Goal: Information Seeking & Learning: Understand process/instructions

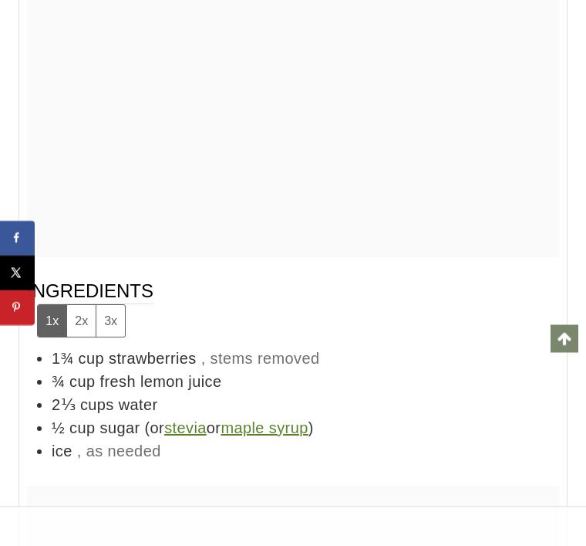
scroll to position [9369, 0]
click at [422, 386] on li "¾ cup fresh lemon juice" at bounding box center [306, 381] width 508 height 23
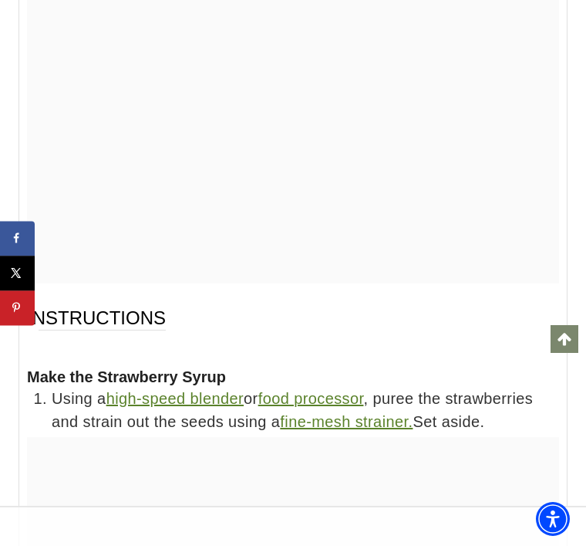
scroll to position [9850, 0]
